Goal: Navigation & Orientation: Find specific page/section

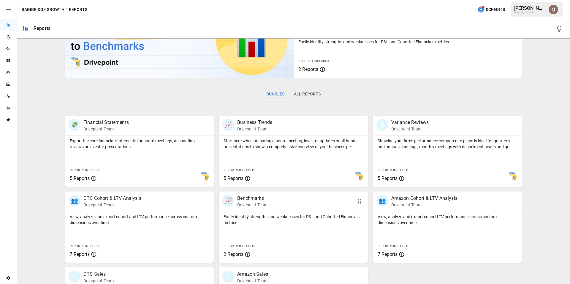
scroll to position [42, 0]
click at [555, 10] on img "Oleksii Flok" at bounding box center [553, 9] width 9 height 9
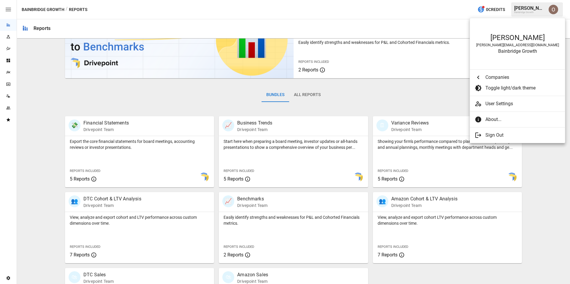
click at [499, 118] on span "About..." at bounding box center [522, 119] width 75 height 7
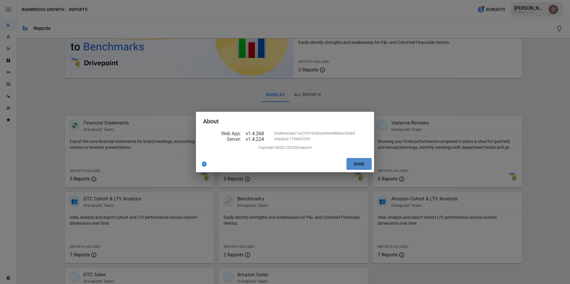
click at [356, 163] on button "Done" at bounding box center [358, 164] width 25 height 12
